Goal: Transaction & Acquisition: Purchase product/service

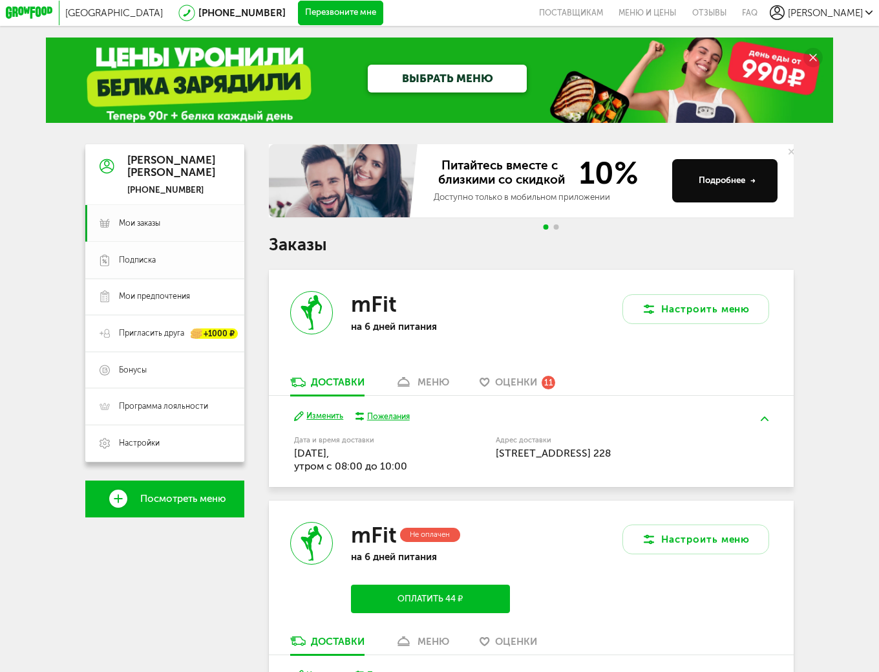
click at [176, 266] on span "Подписка" at bounding box center [174, 260] width 111 height 11
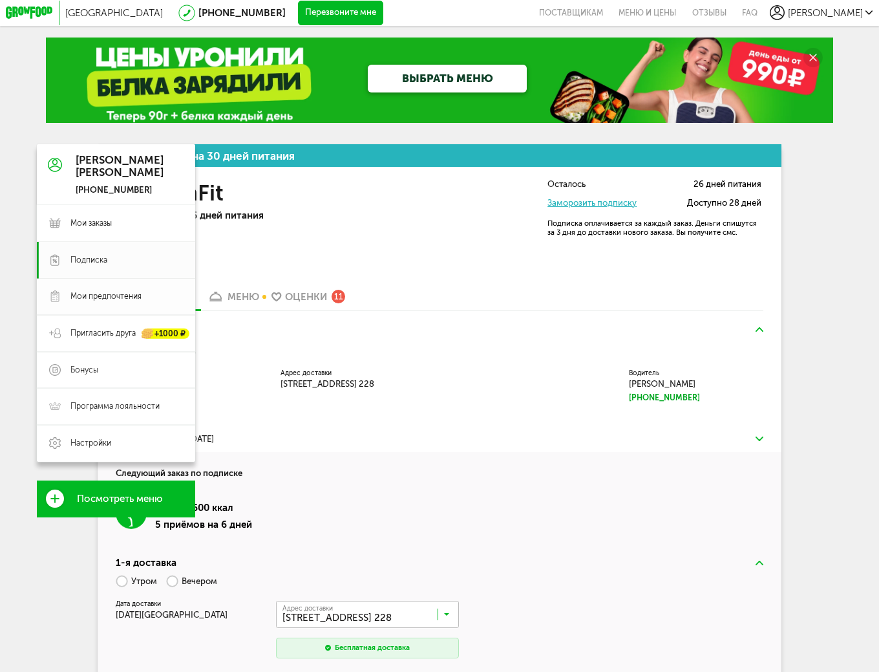
click at [145, 301] on span "Мои предпочтения" at bounding box center [126, 296] width 113 height 11
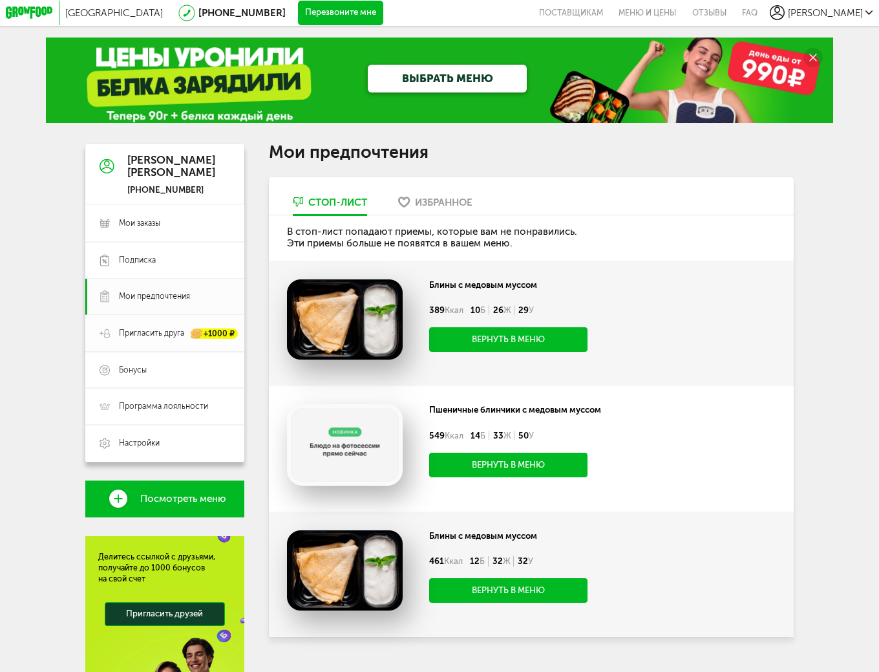
click at [142, 333] on span "Пригласить друга" at bounding box center [151, 333] width 65 height 11
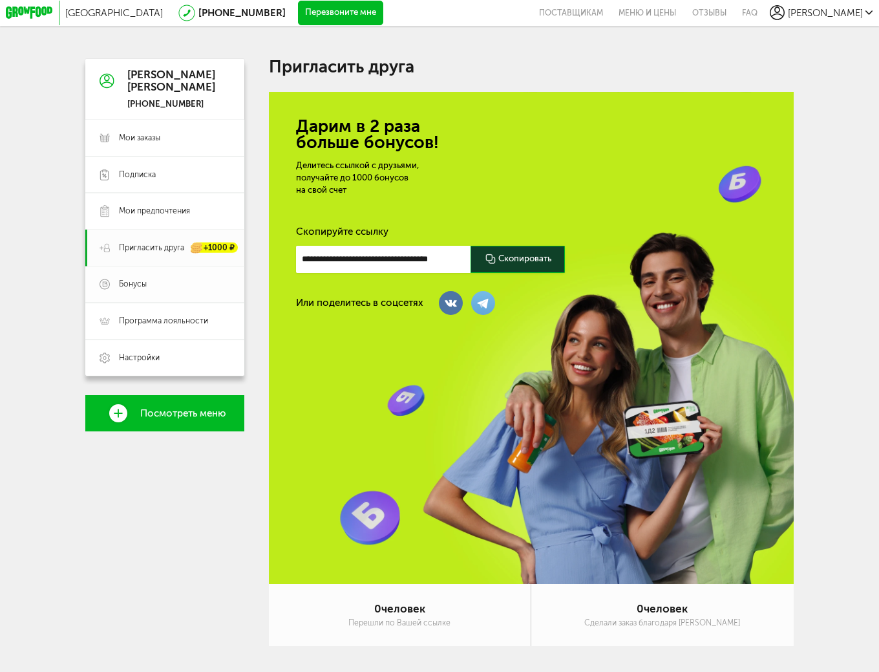
click at [160, 290] on span "Бонусы" at bounding box center [174, 284] width 111 height 11
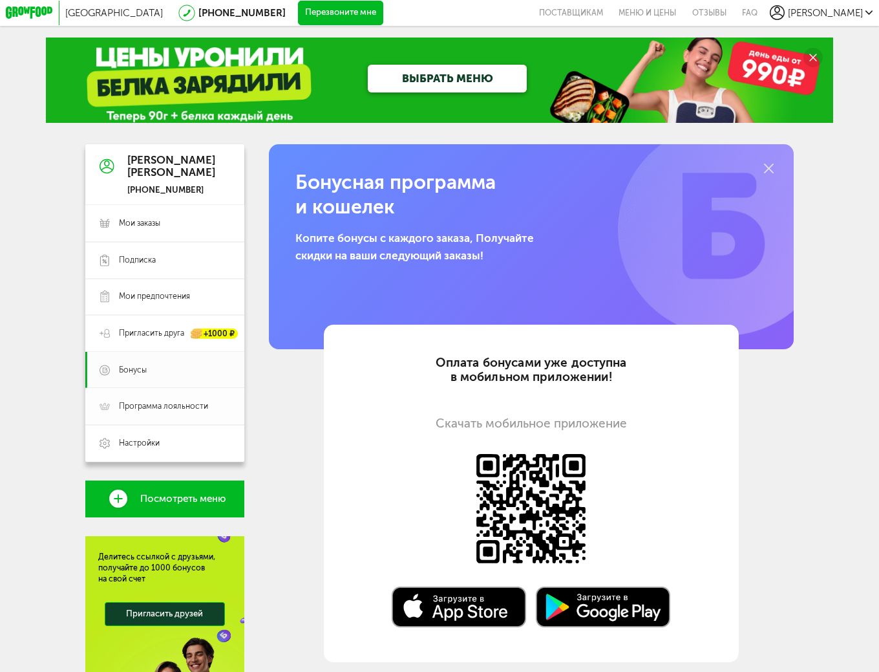
click at [182, 403] on link "Программа лояльности" at bounding box center [164, 406] width 159 height 37
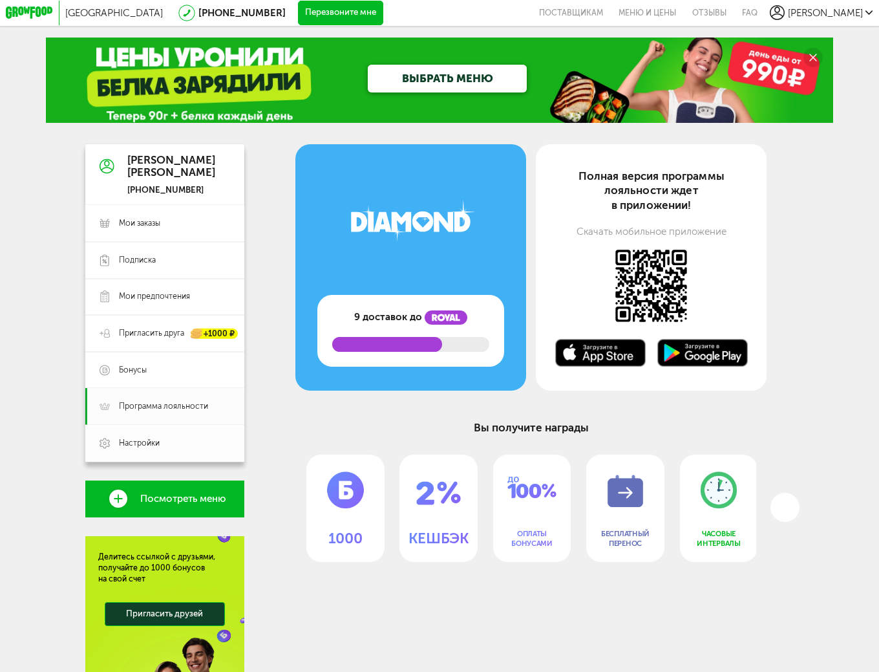
click at [177, 444] on span "Настройки" at bounding box center [174, 443] width 111 height 11
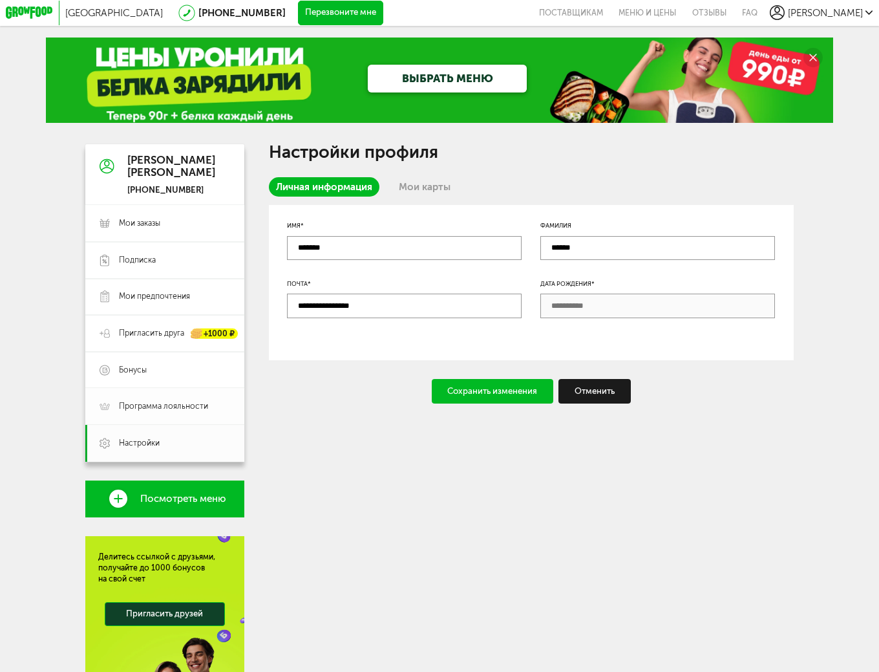
click at [188, 408] on span "Программа лояльности" at bounding box center [163, 406] width 89 height 11
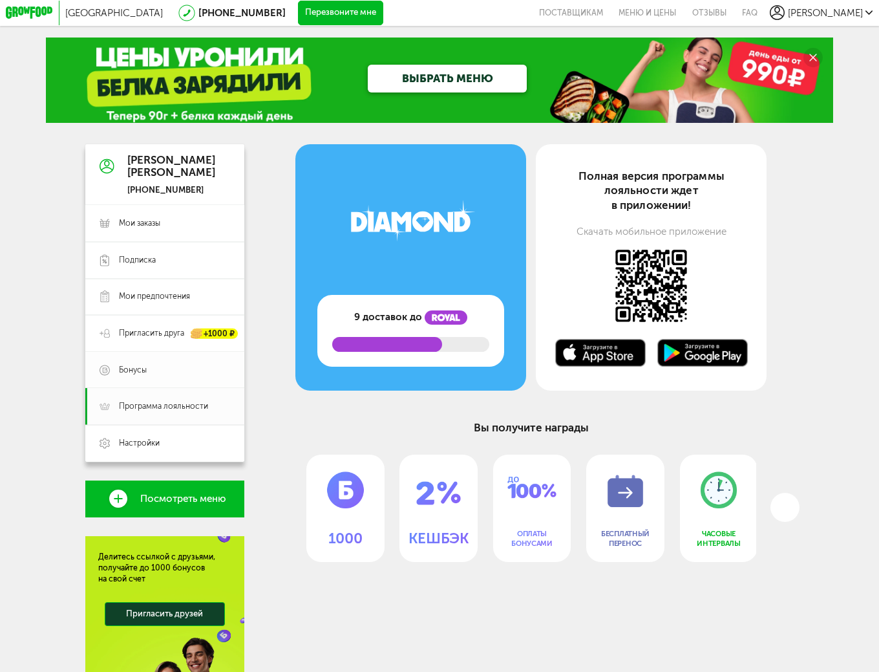
click at [191, 374] on span "Бонусы" at bounding box center [174, 370] width 111 height 11
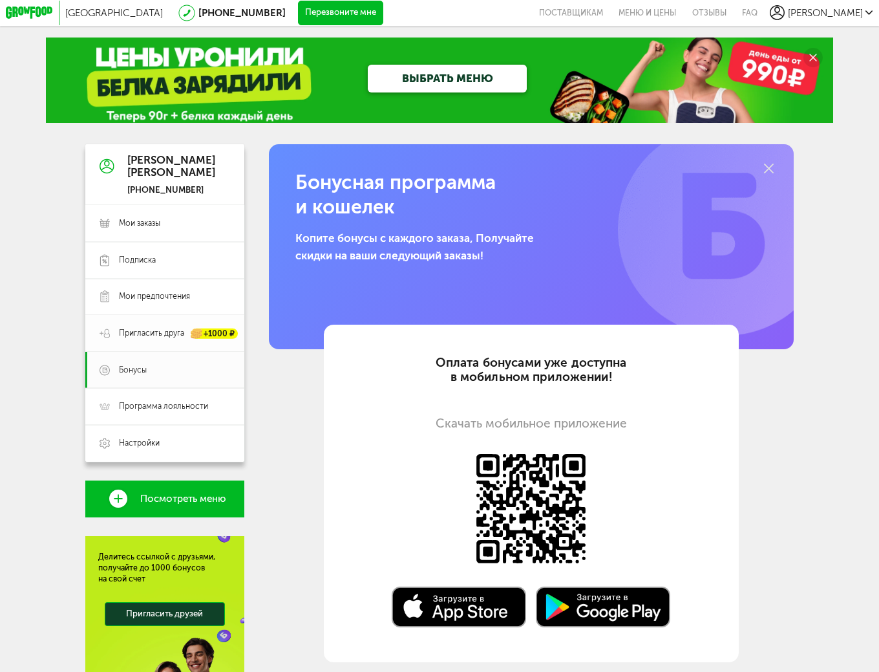
click at [172, 339] on span "Пригласить друга" at bounding box center [151, 333] width 65 height 11
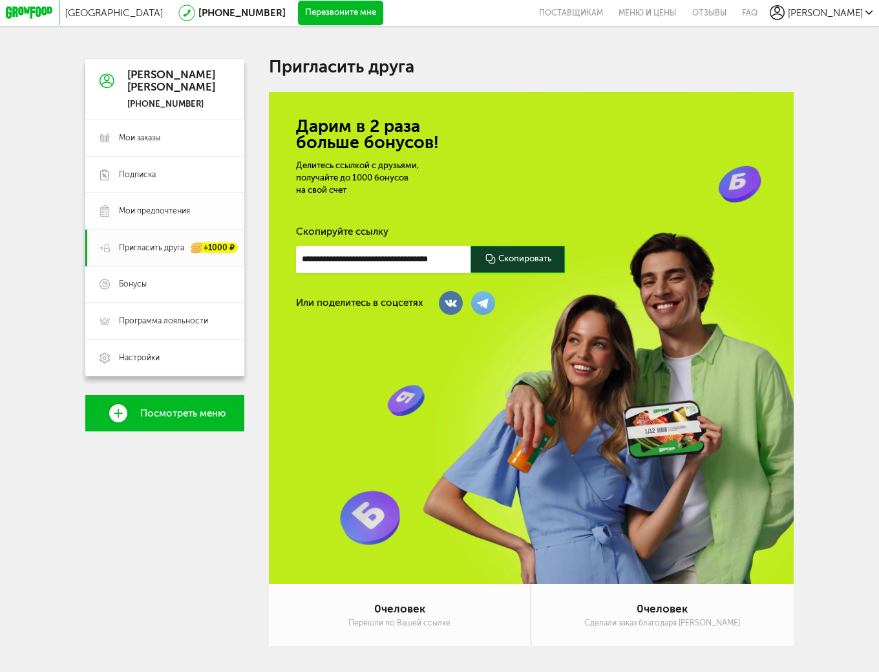
click at [181, 210] on span "Мои предпочтения" at bounding box center [154, 211] width 71 height 11
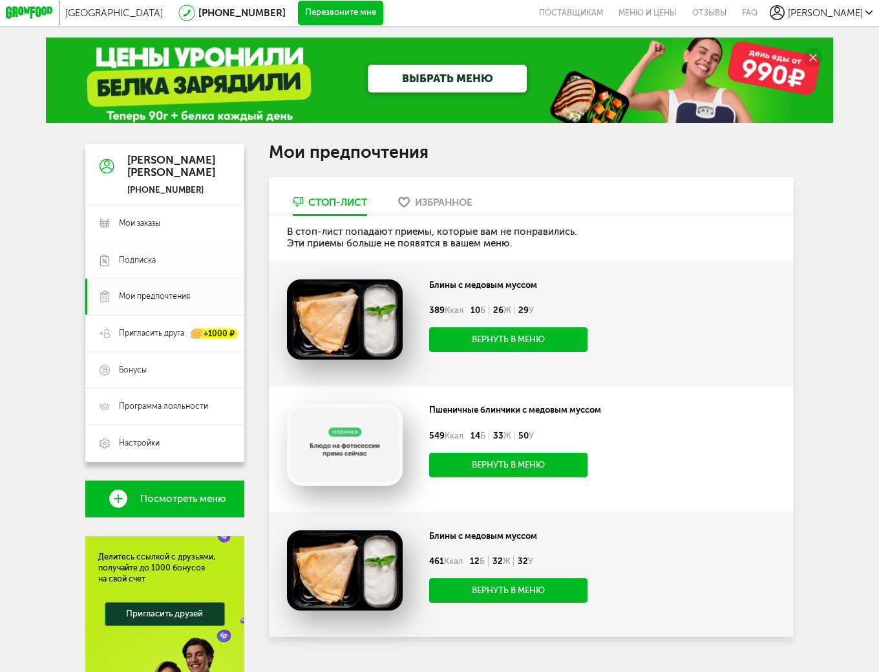
click at [150, 257] on link "Подписка" at bounding box center [164, 260] width 159 height 37
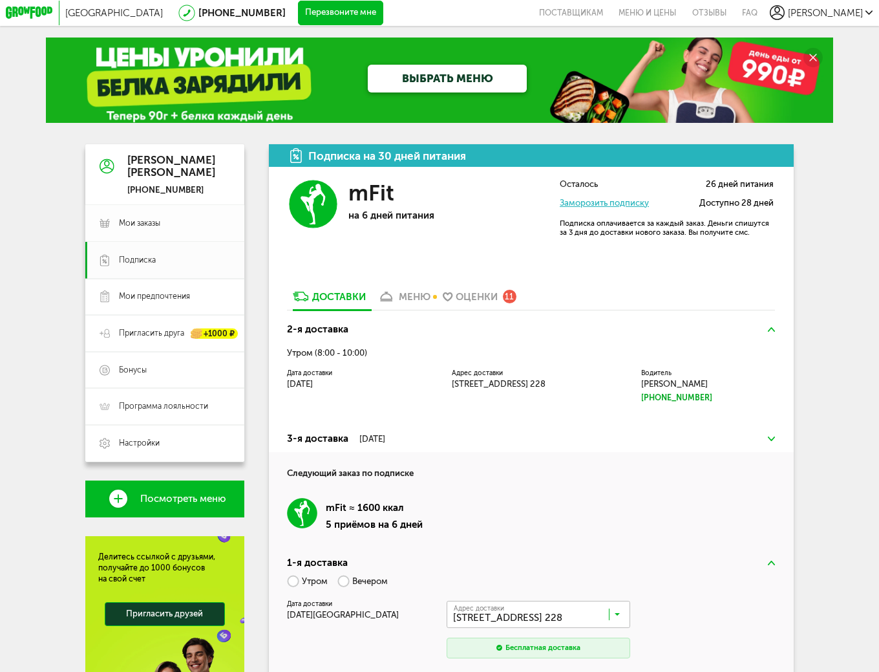
click at [135, 218] on link "Мои заказы" at bounding box center [164, 223] width 159 height 37
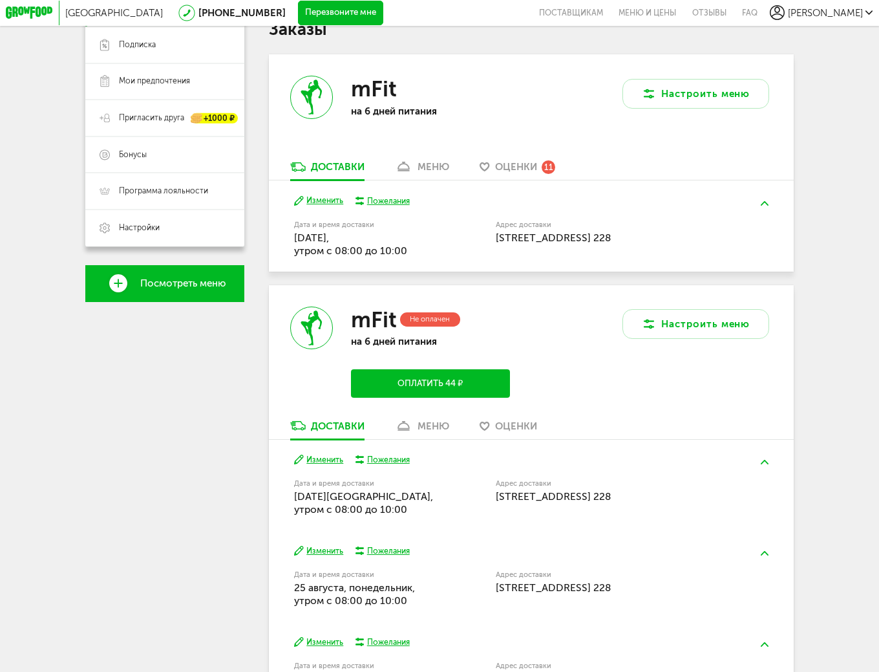
scroll to position [323, 0]
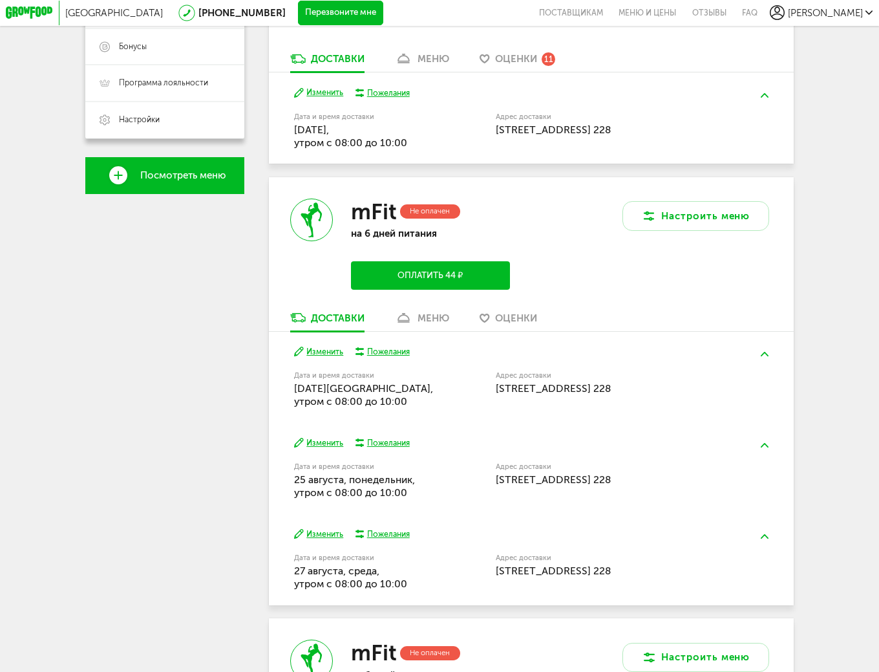
click at [432, 324] on div "меню" at bounding box center [434, 318] width 32 height 12
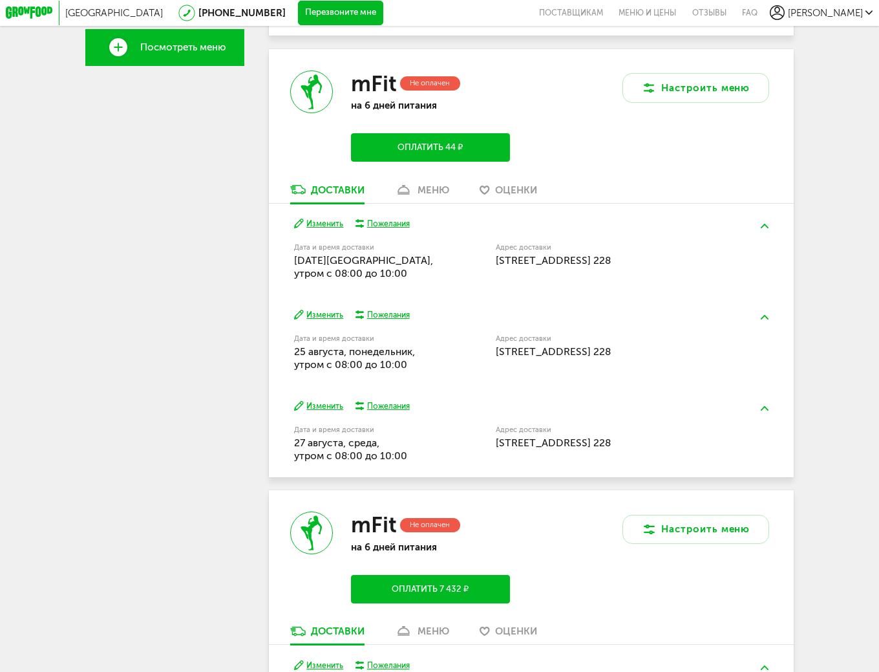
scroll to position [344, 0]
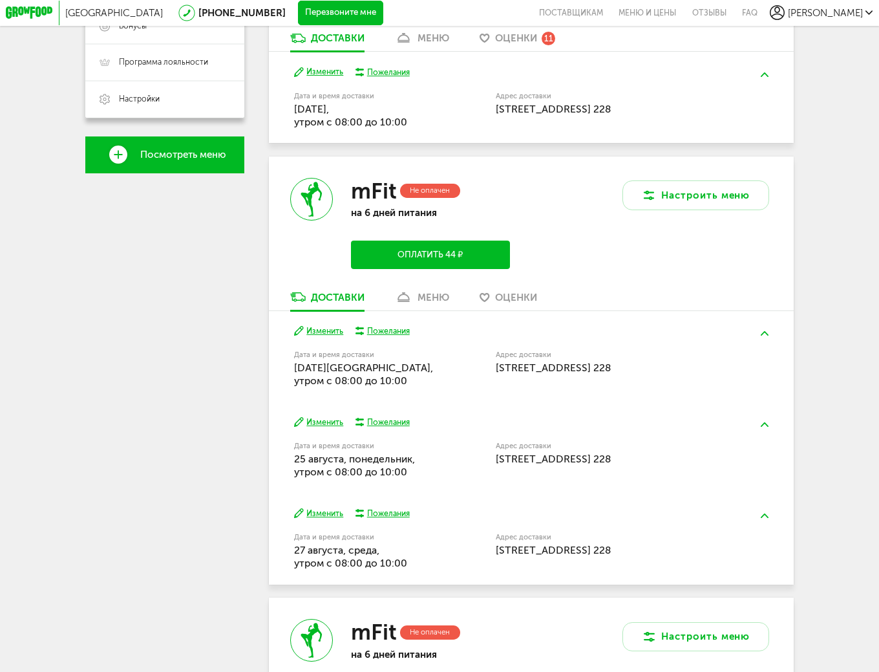
click at [452, 263] on button "Оплатить 44 ₽" at bounding box center [430, 254] width 159 height 28
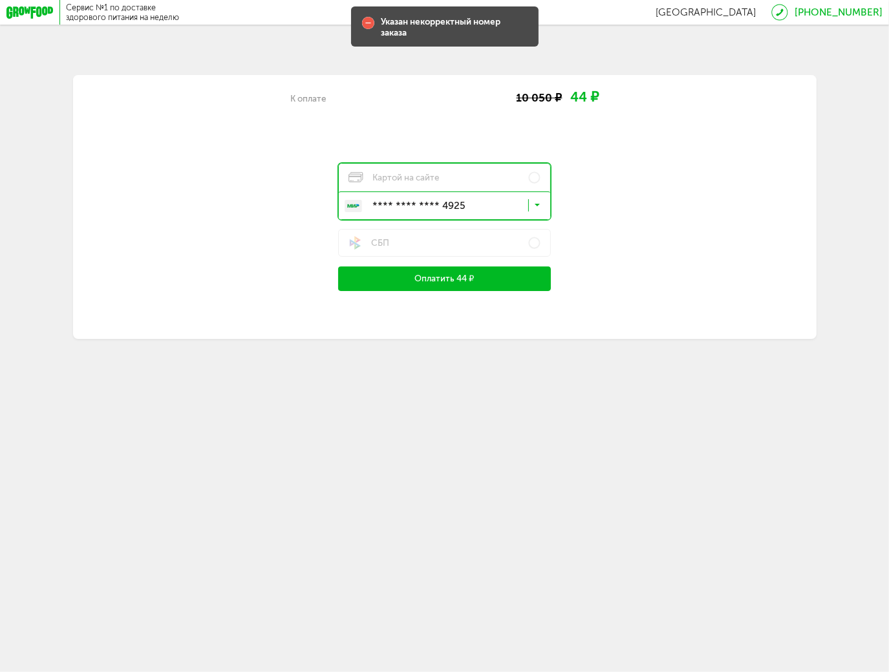
click at [503, 281] on button "Оплатить 44 ₽" at bounding box center [444, 278] width 212 height 25
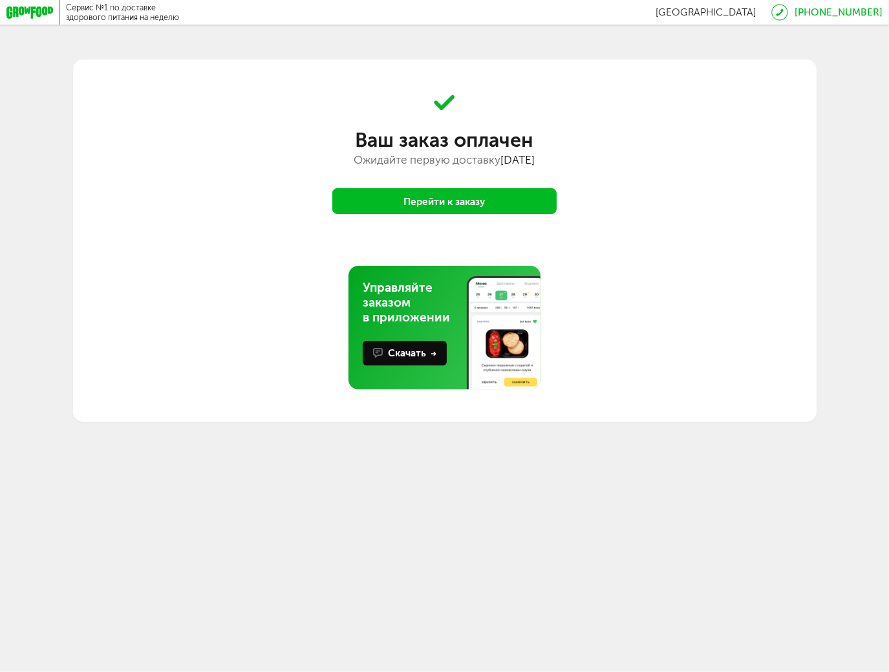
click at [455, 203] on button "Перейти к заказу" at bounding box center [444, 201] width 225 height 26
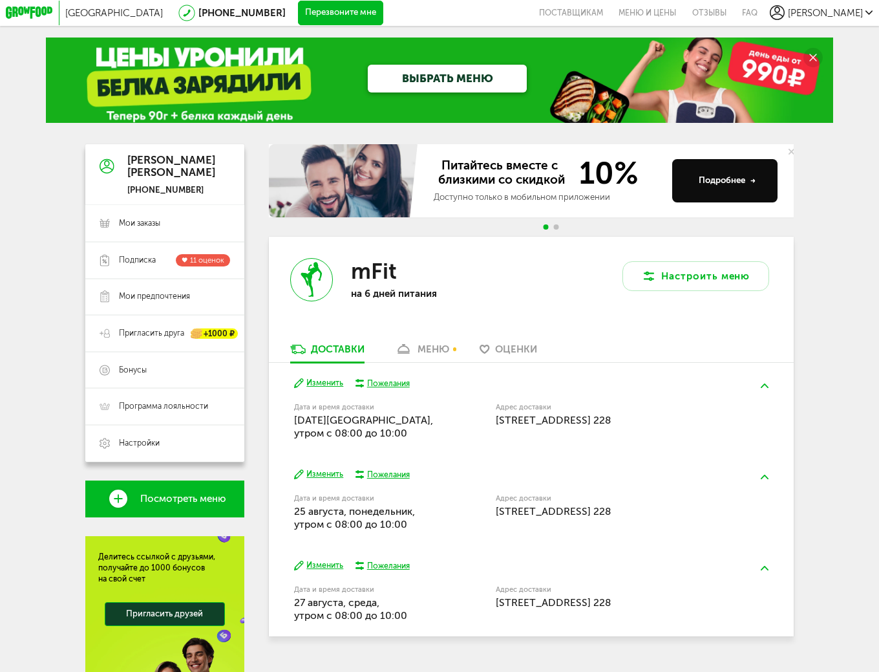
scroll to position [131, 0]
